Goal: Task Accomplishment & Management: Complete application form

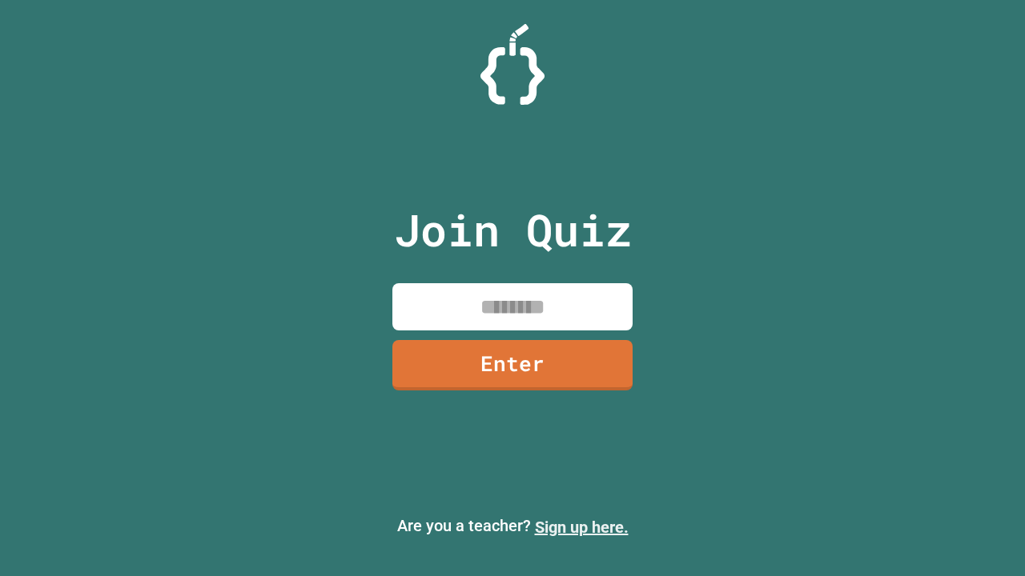
click at [581, 528] on link "Sign up here." at bounding box center [582, 527] width 94 height 19
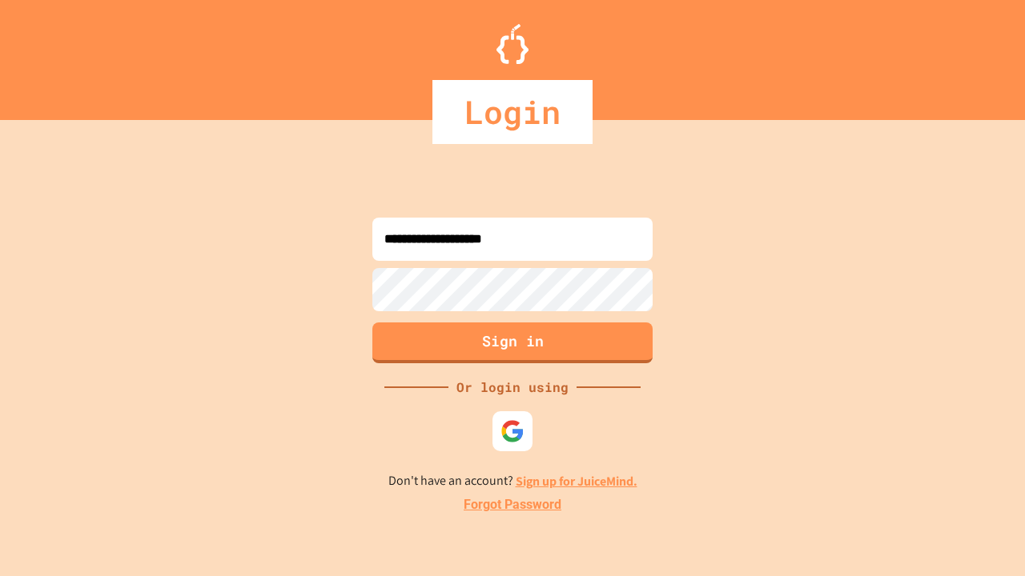
type input "**********"
